Goal: Information Seeking & Learning: Learn about a topic

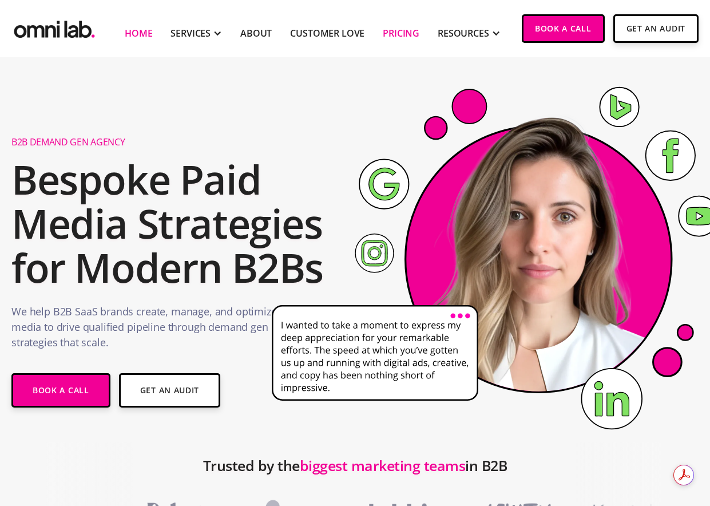
click at [401, 31] on link "Pricing" at bounding box center [401, 33] width 37 height 14
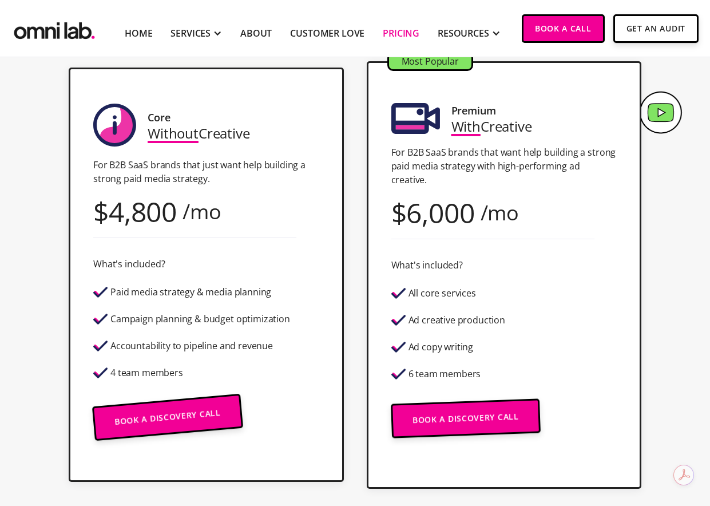
scroll to position [291, 0]
